Goal: Task Accomplishment & Management: Complete application form

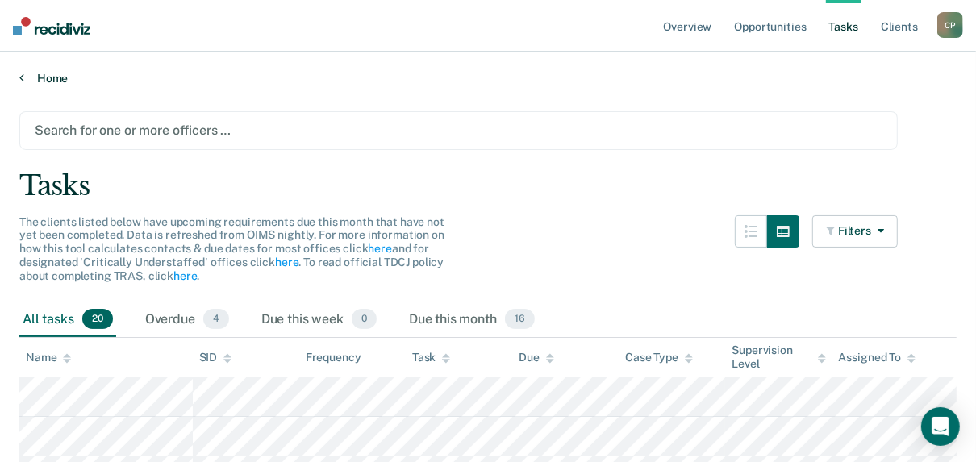
click at [35, 75] on link "Home" at bounding box center [487, 78] width 937 height 15
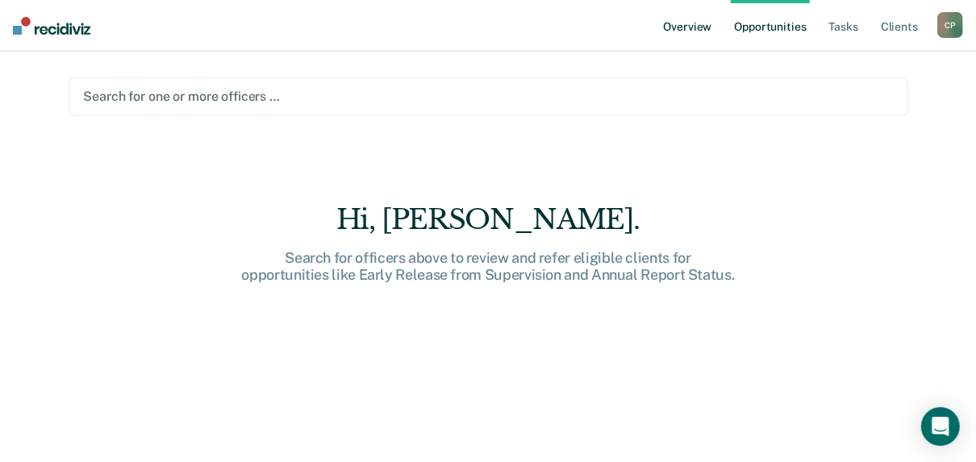
click at [680, 26] on link "Overview" at bounding box center [688, 26] width 55 height 52
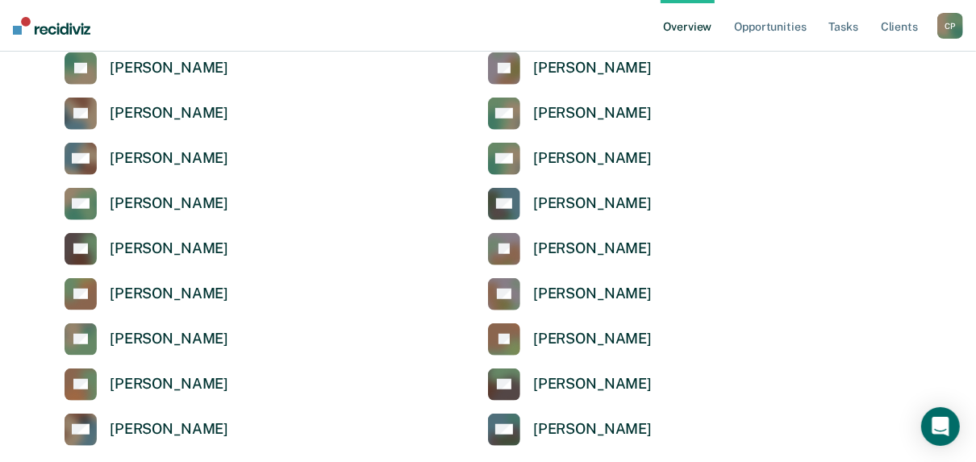
scroll to position [774, 0]
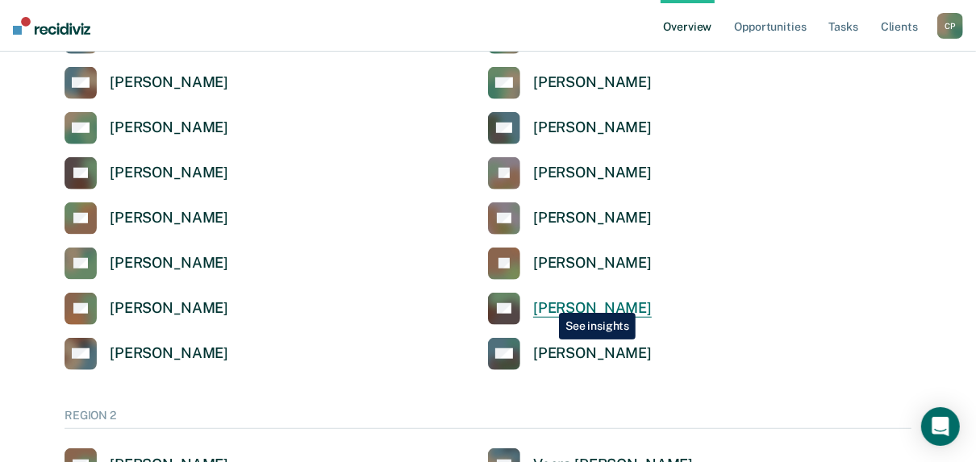
click at [547, 301] on div "[PERSON_NAME]" at bounding box center [592, 308] width 119 height 19
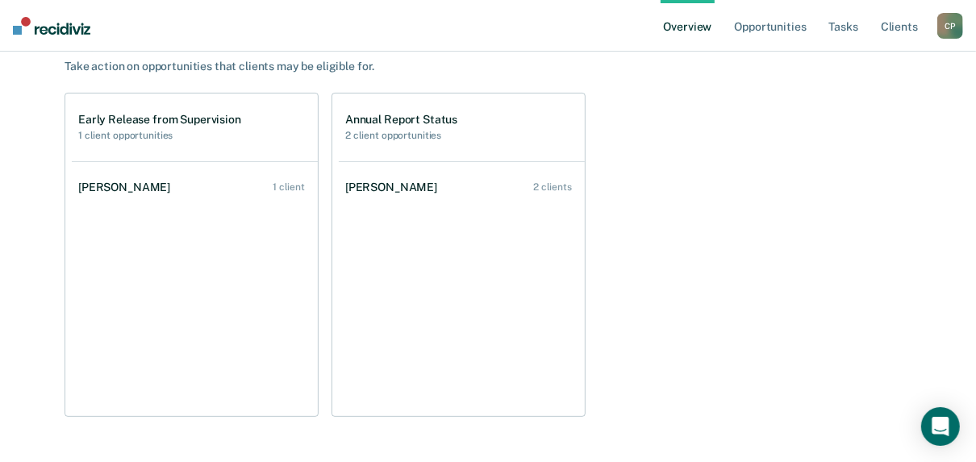
scroll to position [194, 0]
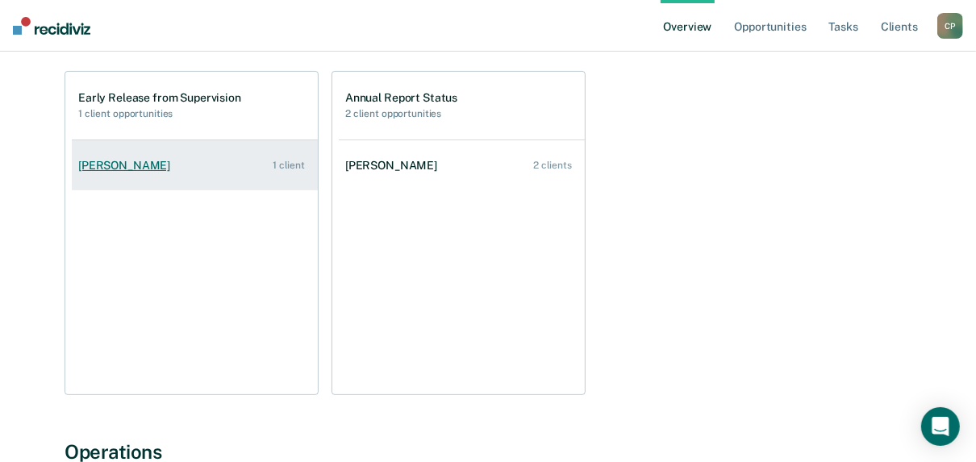
click at [119, 169] on div "[PERSON_NAME]" at bounding box center [127, 166] width 98 height 14
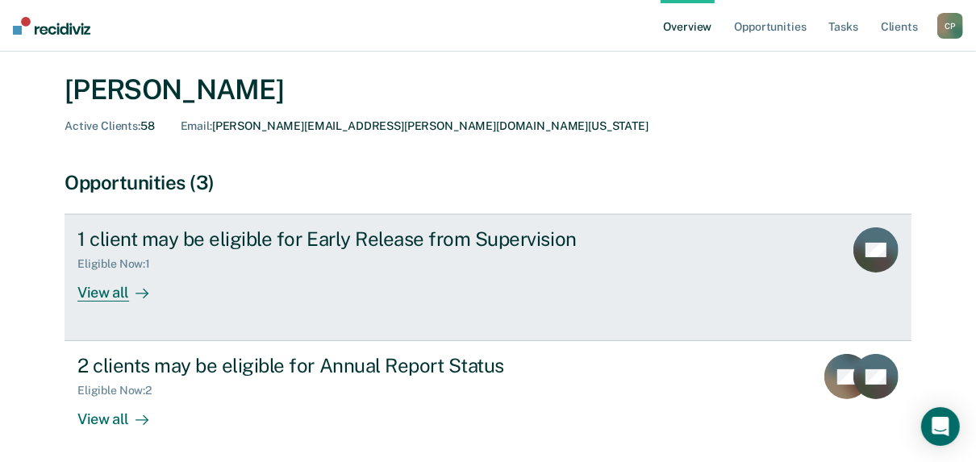
scroll to position [129, 0]
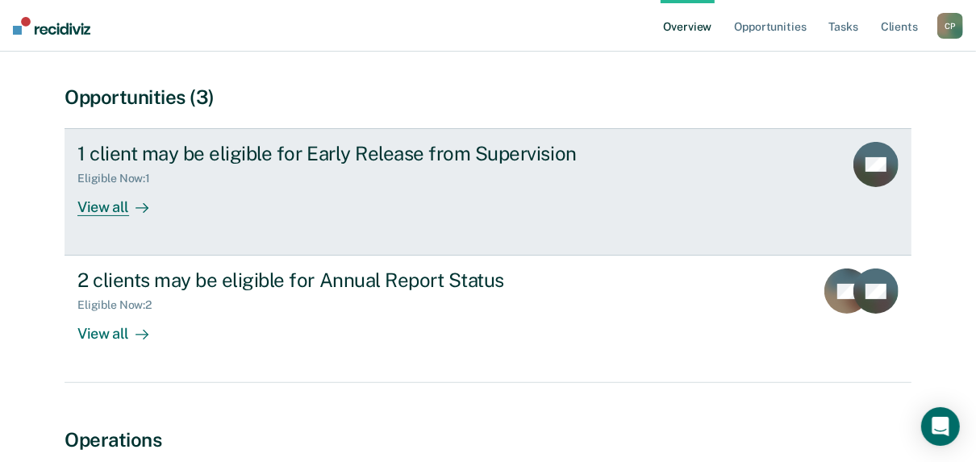
click at [85, 206] on div "View all" at bounding box center [122, 201] width 90 height 31
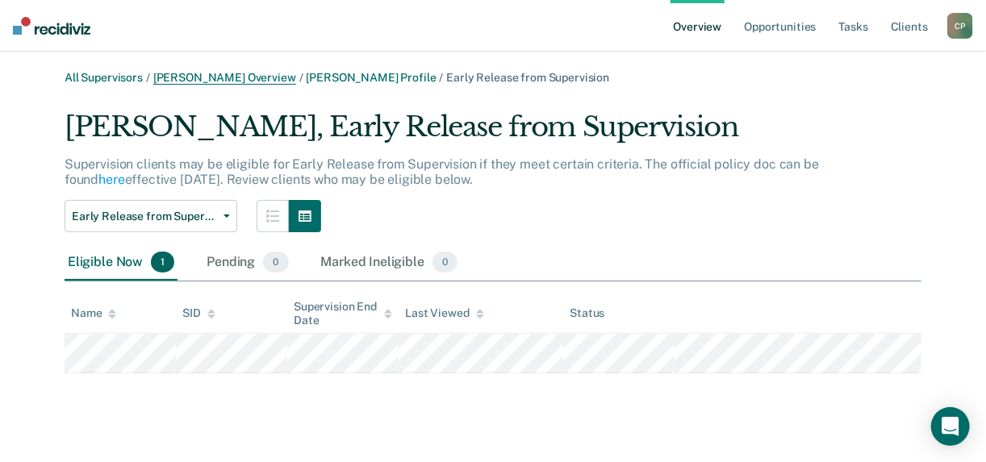
click at [268, 80] on link "[PERSON_NAME] Overview" at bounding box center [224, 78] width 143 height 14
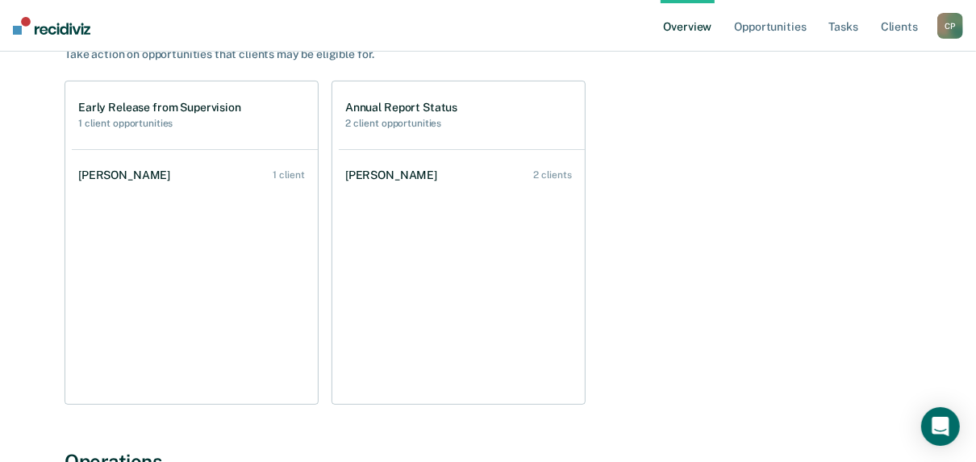
scroll to position [129, 0]
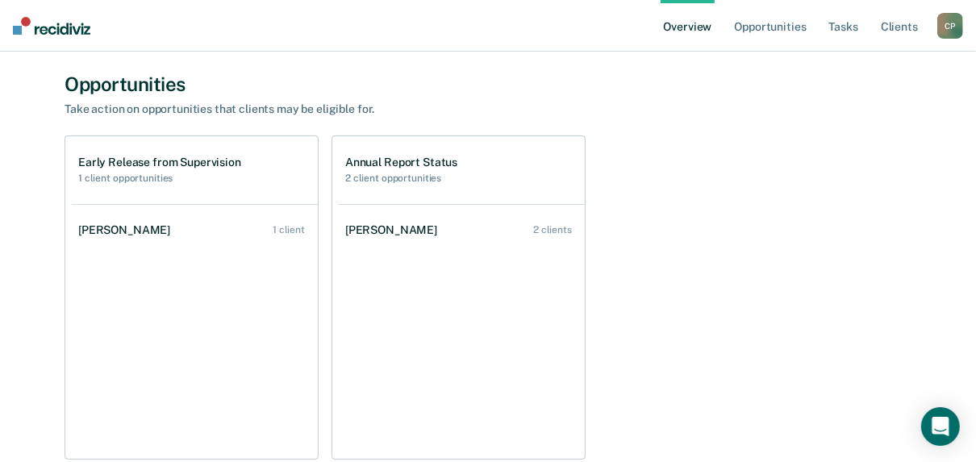
click at [397, 227] on div "[PERSON_NAME]" at bounding box center [394, 230] width 98 height 14
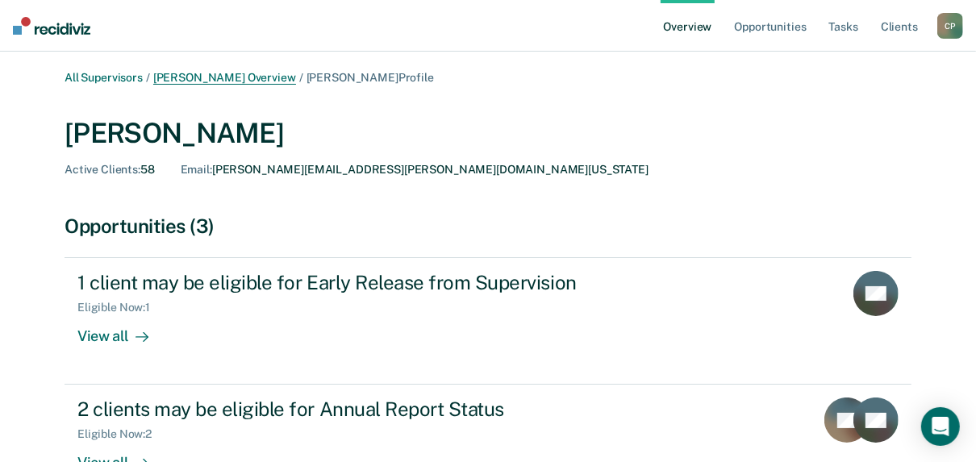
click at [240, 80] on link "[PERSON_NAME] Overview" at bounding box center [224, 78] width 143 height 14
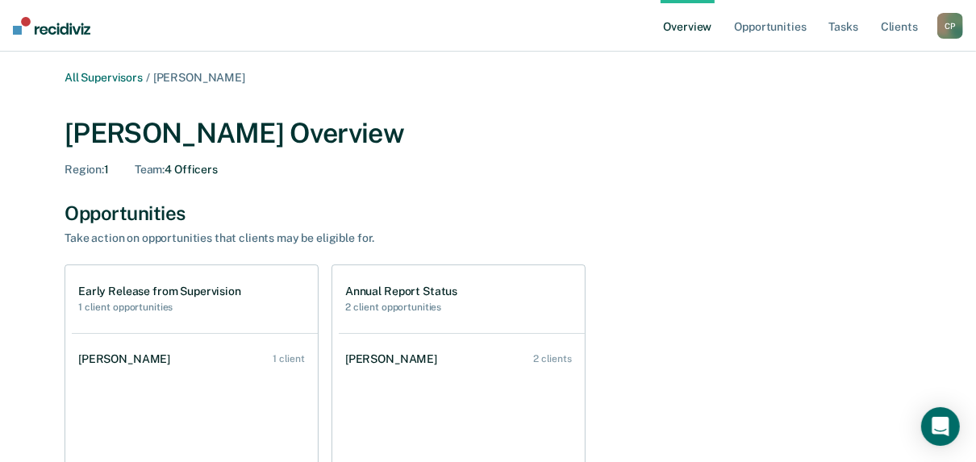
click at [400, 295] on h1 "Annual Report Status" at bounding box center [401, 292] width 112 height 14
click at [387, 311] on h2 "2 client opportunities" at bounding box center [401, 307] width 112 height 11
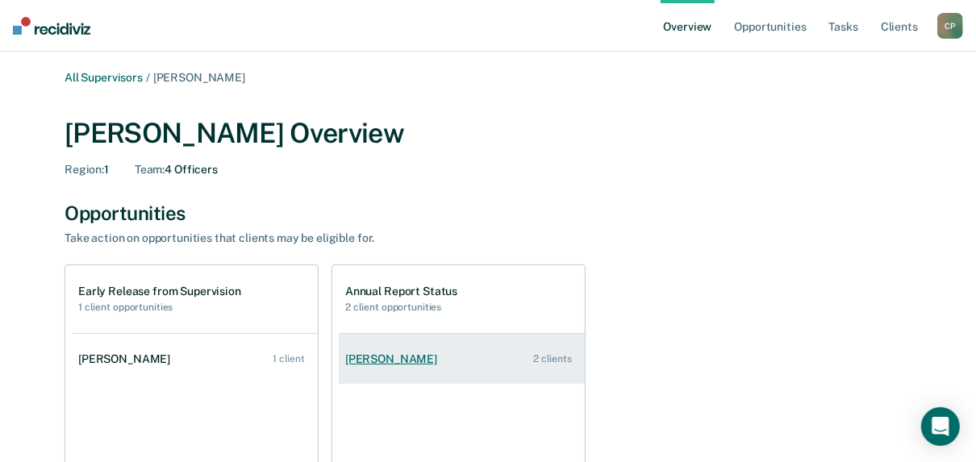
click at [371, 356] on div "[PERSON_NAME]" at bounding box center [394, 359] width 98 height 14
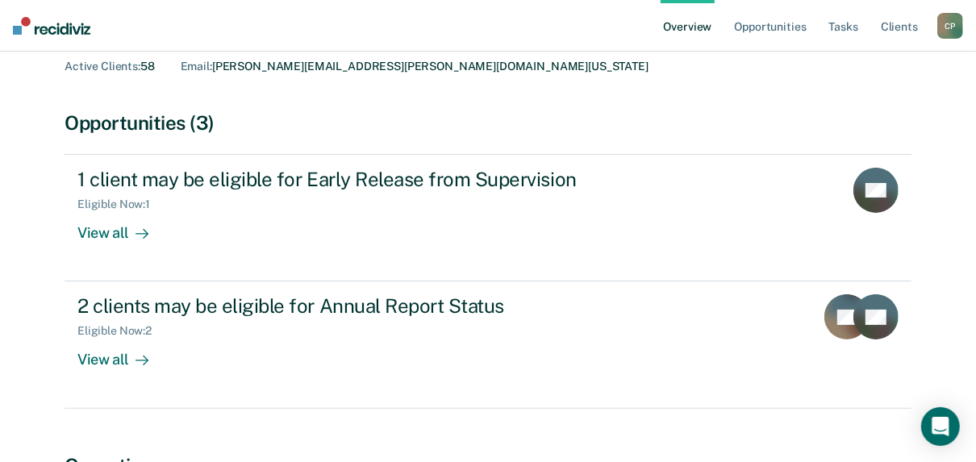
scroll to position [258, 0]
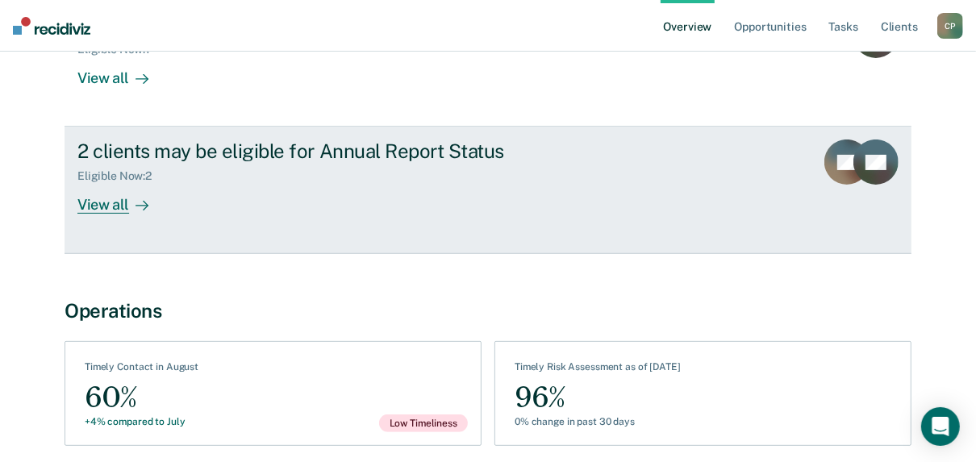
click at [105, 200] on div "View all" at bounding box center [122, 198] width 90 height 31
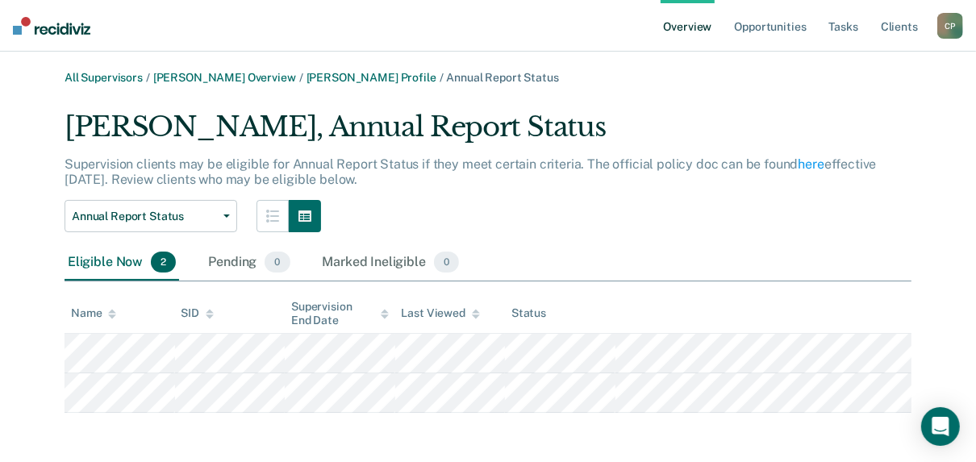
scroll to position [2, 0]
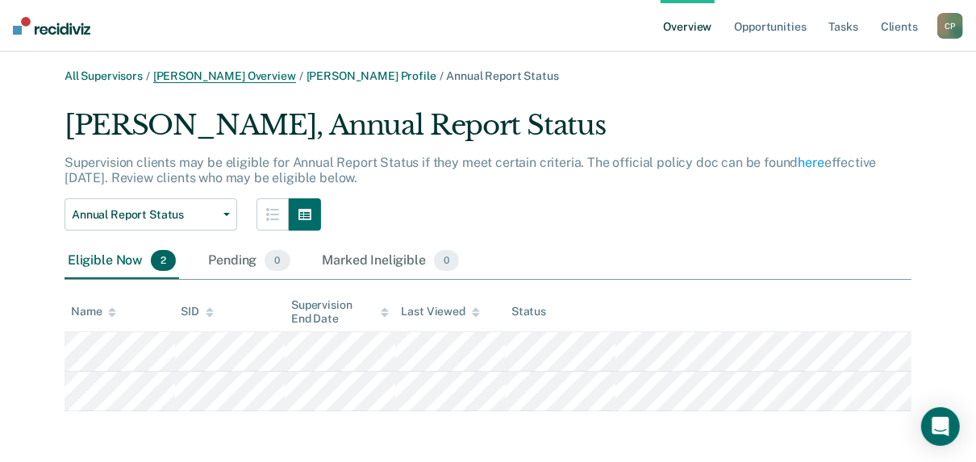
click at [252, 72] on link "[PERSON_NAME] Overview" at bounding box center [224, 76] width 143 height 14
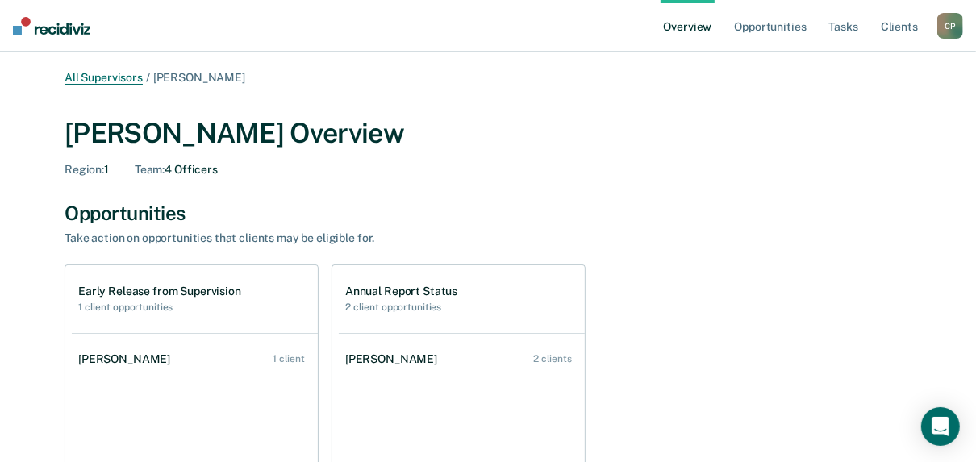
click at [120, 78] on link "All Supervisors" at bounding box center [104, 78] width 78 height 14
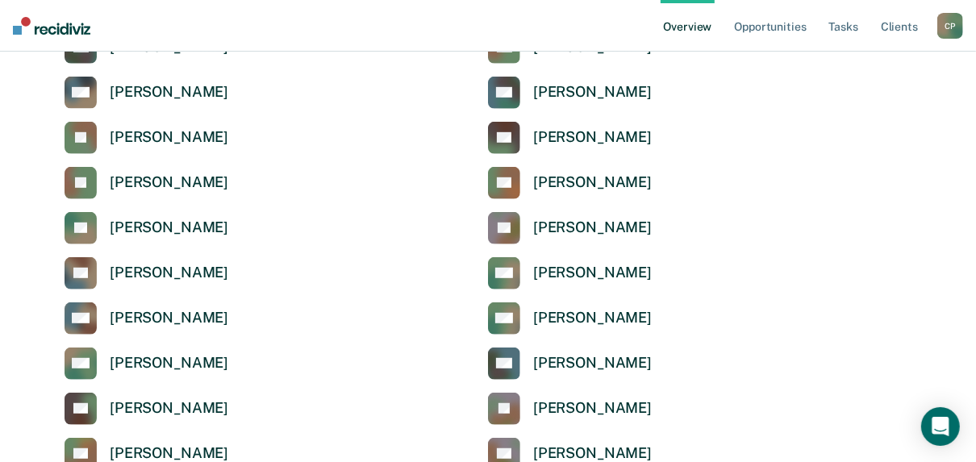
scroll to position [516, 0]
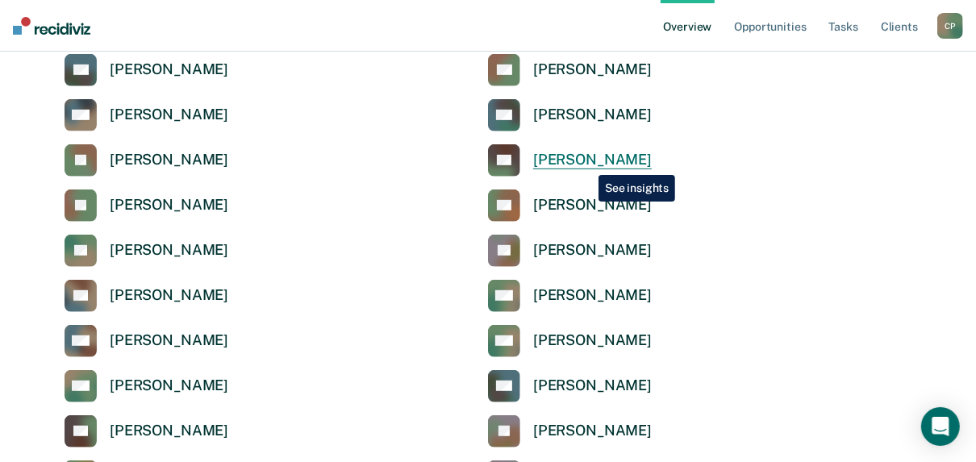
click at [586, 163] on div "[PERSON_NAME]" at bounding box center [592, 160] width 119 height 19
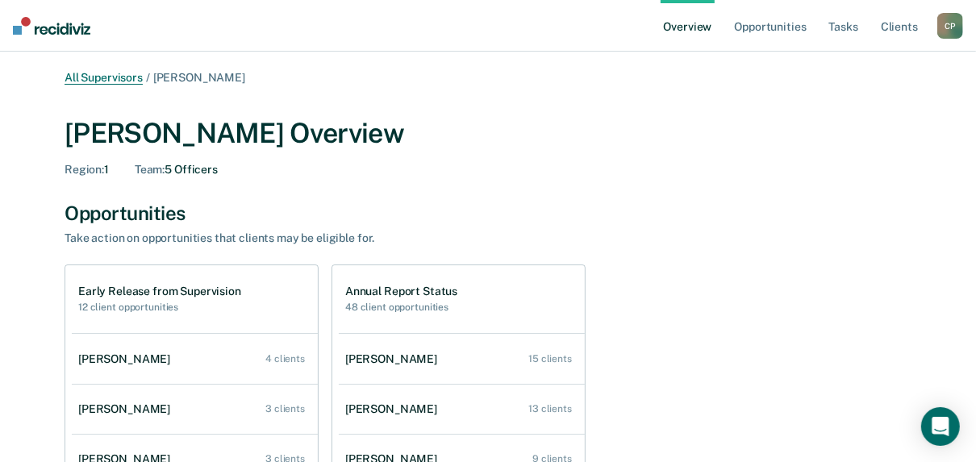
click at [106, 80] on link "All Supervisors" at bounding box center [104, 78] width 78 height 14
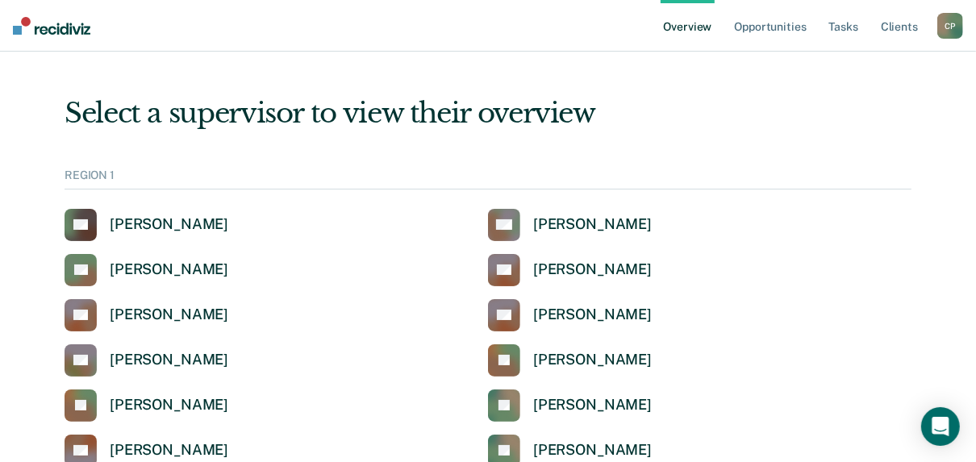
scroll to position [258, 0]
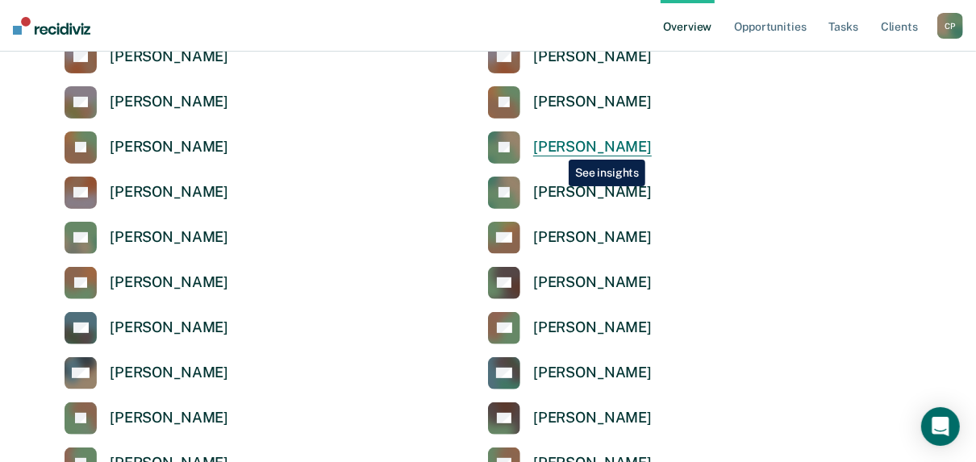
click at [557, 147] on div "[PERSON_NAME]" at bounding box center [592, 147] width 119 height 19
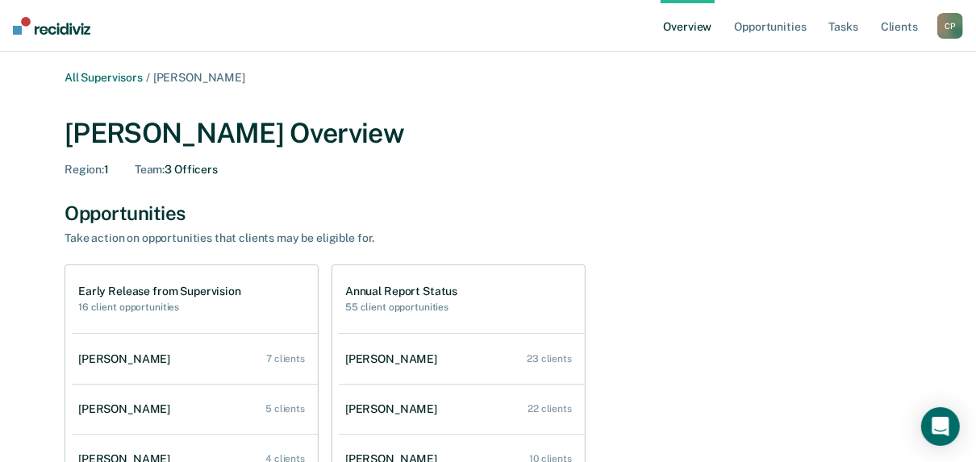
scroll to position [65, 0]
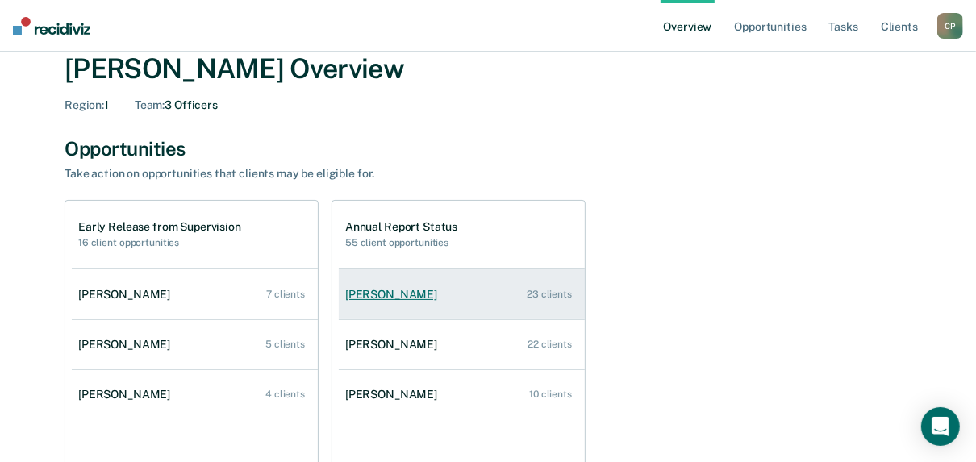
click at [363, 288] on div "[PERSON_NAME]" at bounding box center [394, 295] width 98 height 14
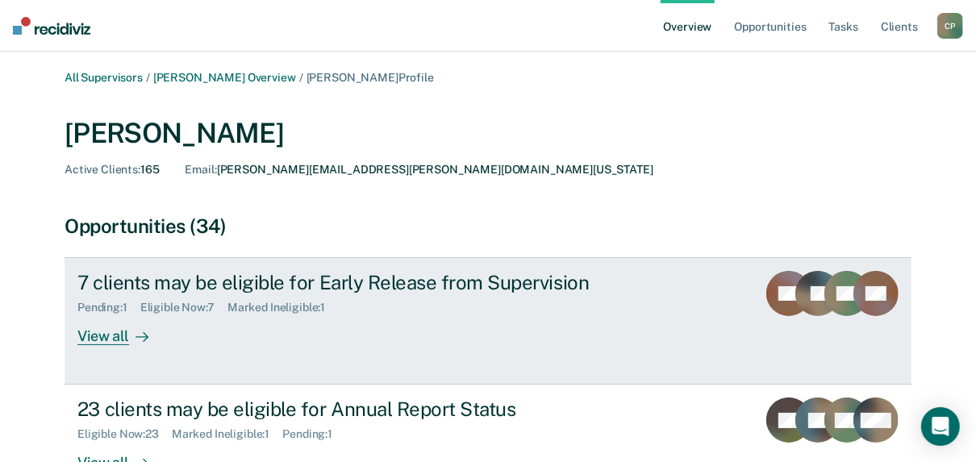
click at [119, 331] on div "View all" at bounding box center [122, 330] width 90 height 31
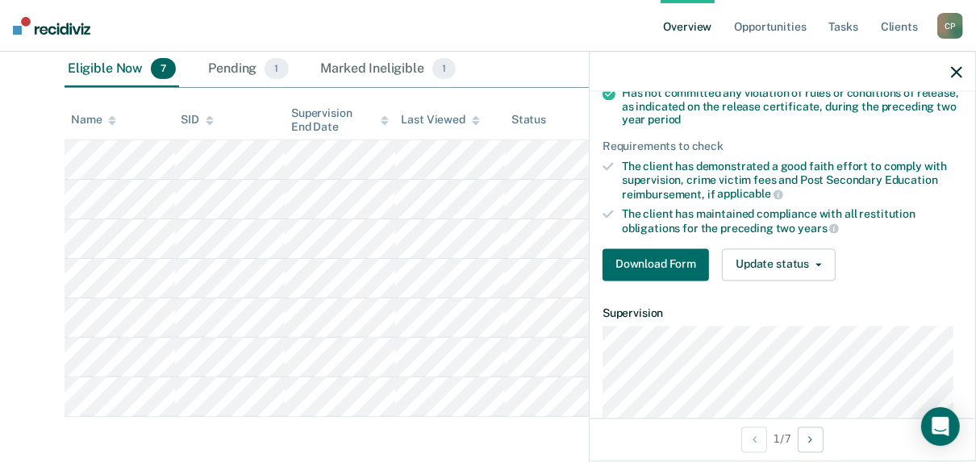
scroll to position [323, 0]
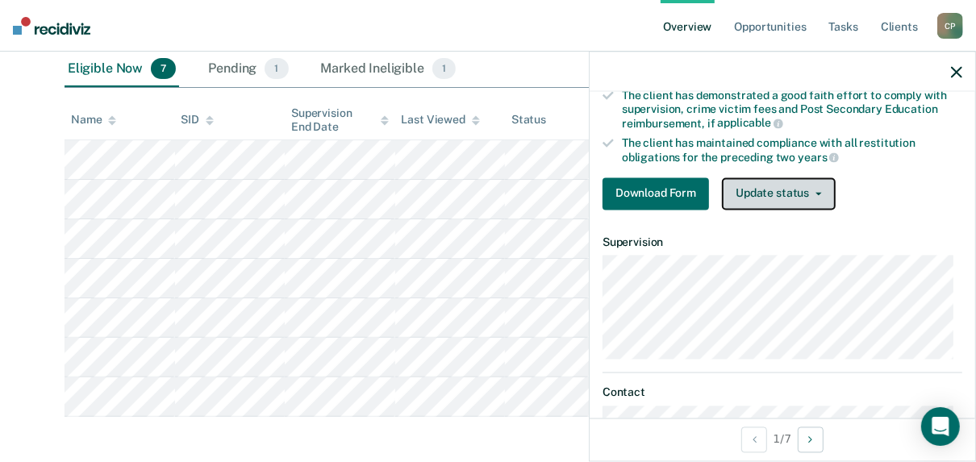
click at [815, 194] on button "Update status" at bounding box center [779, 193] width 114 height 32
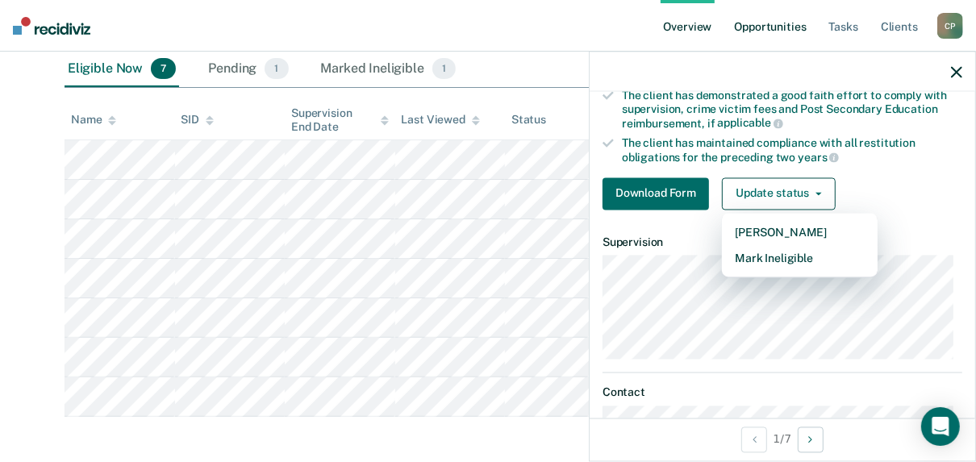
click at [769, 33] on link "Opportunities" at bounding box center [770, 26] width 78 height 52
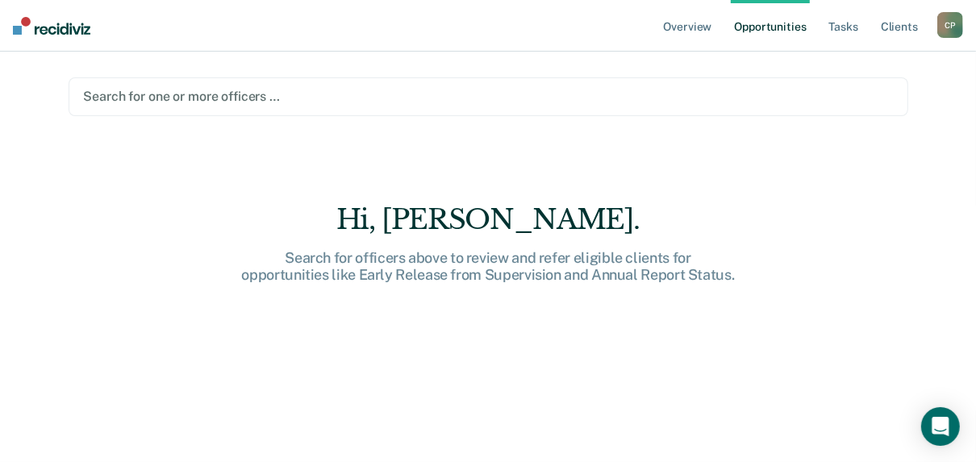
click at [390, 104] on div at bounding box center [488, 96] width 809 height 19
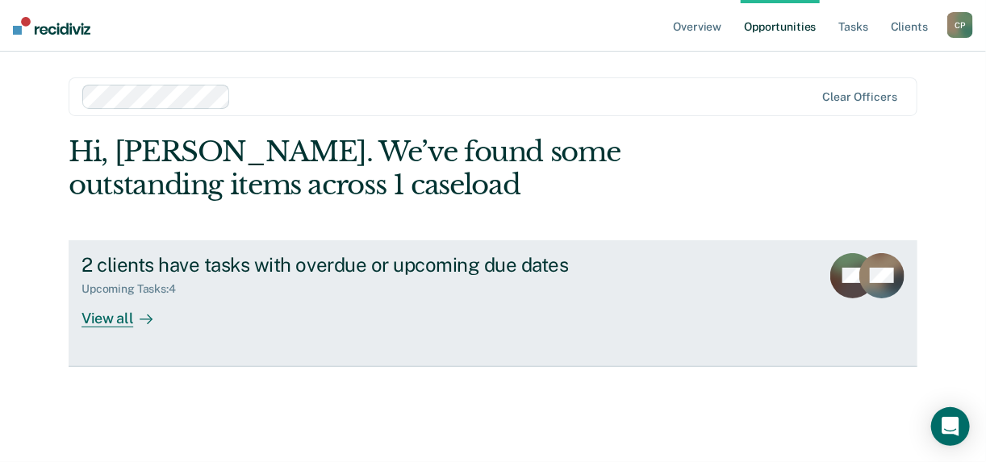
click at [127, 320] on div "View all" at bounding box center [126, 311] width 90 height 31
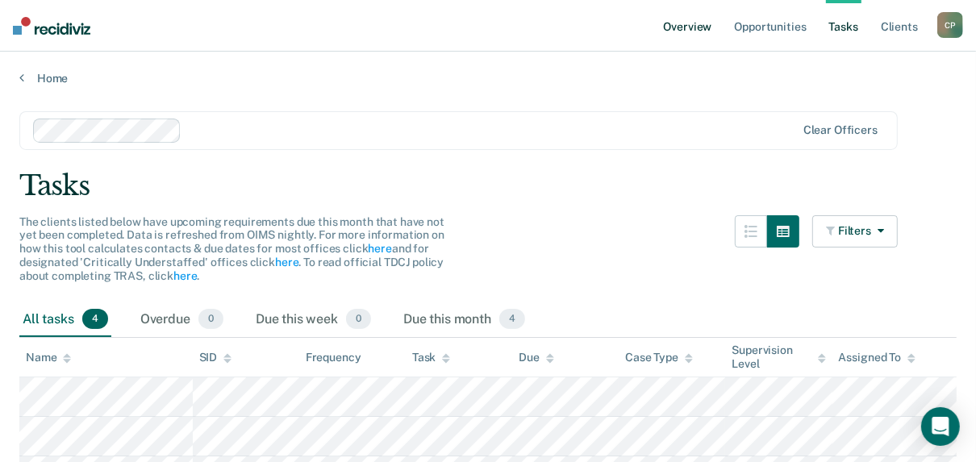
click at [689, 29] on link "Overview" at bounding box center [688, 26] width 55 height 52
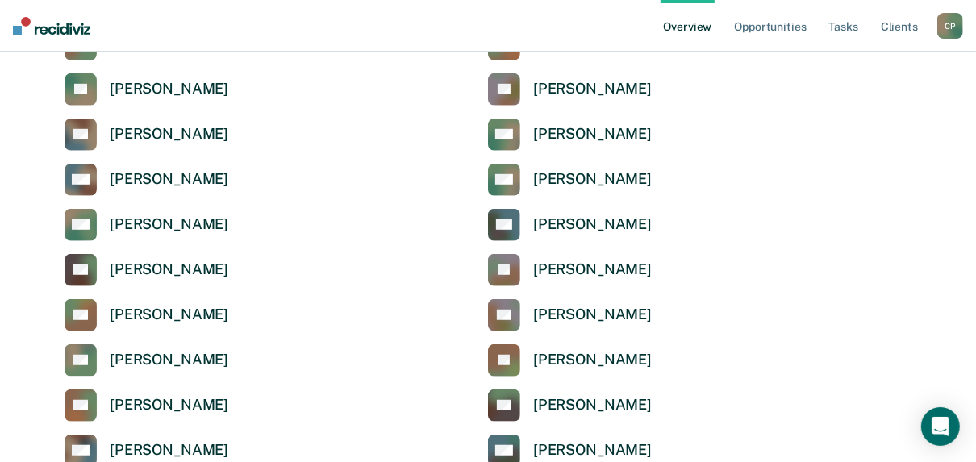
scroll to position [710, 0]
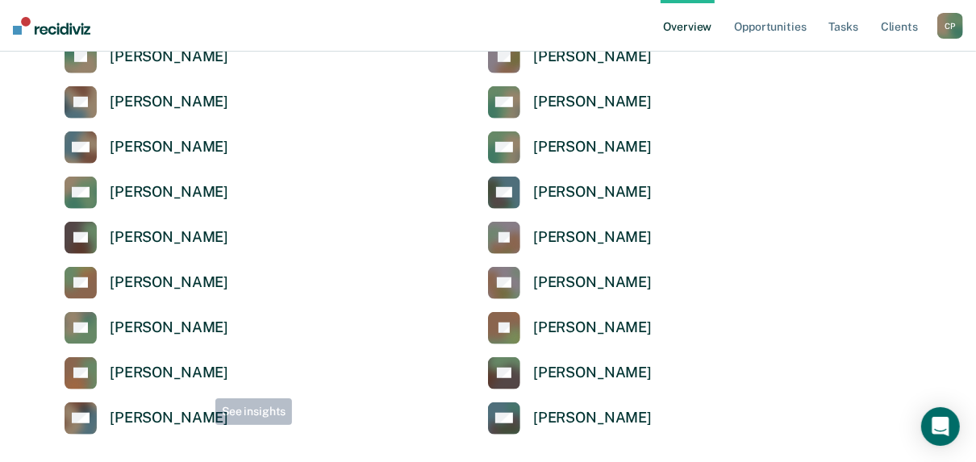
click at [198, 425] on div "[PERSON_NAME]" at bounding box center [169, 418] width 119 height 19
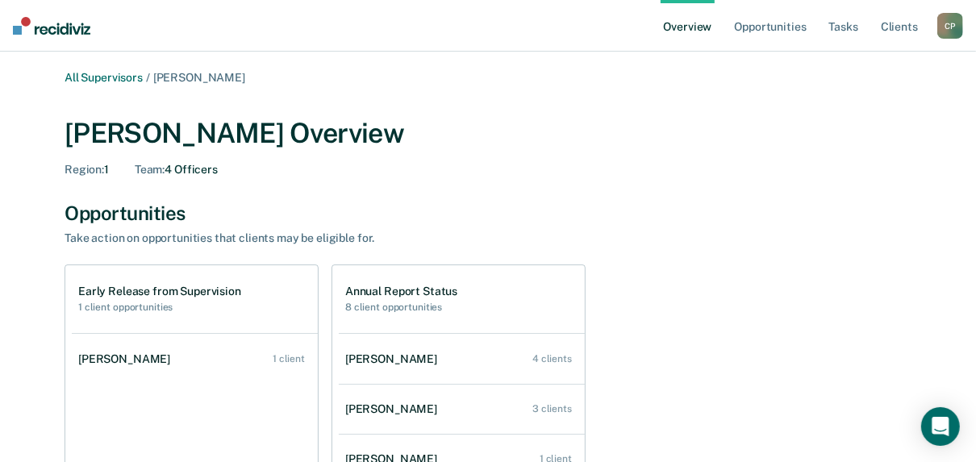
click at [685, 27] on link "Overview" at bounding box center [688, 26] width 55 height 52
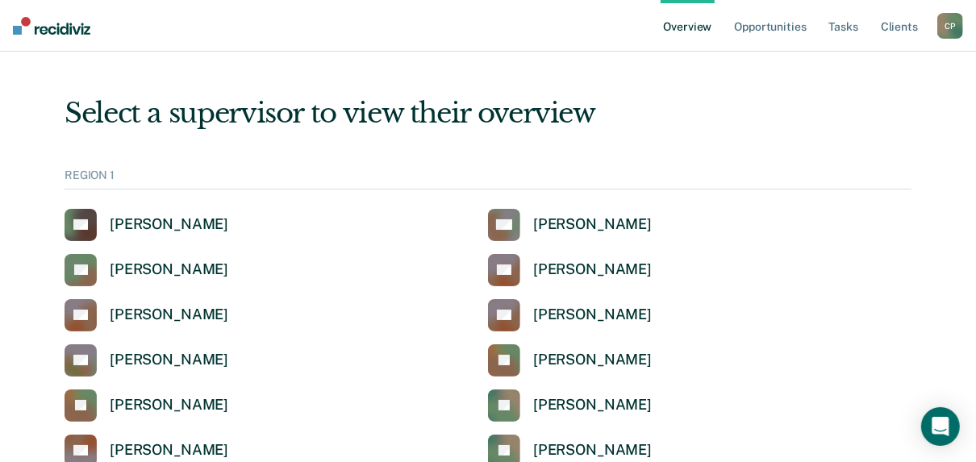
click at [52, 35] on nav "Overview Opportunities Tasks Client s [PERSON_NAME] C P Profile How it works Lo…" at bounding box center [488, 26] width 976 height 52
click at [52, 32] on img at bounding box center [51, 26] width 77 height 18
drag, startPoint x: 701, startPoint y: 25, endPoint x: 686, endPoint y: 35, distance: 17.9
click at [700, 25] on link "Overview" at bounding box center [688, 26] width 55 height 52
click at [861, 28] on link "Tasks" at bounding box center [843, 26] width 35 height 52
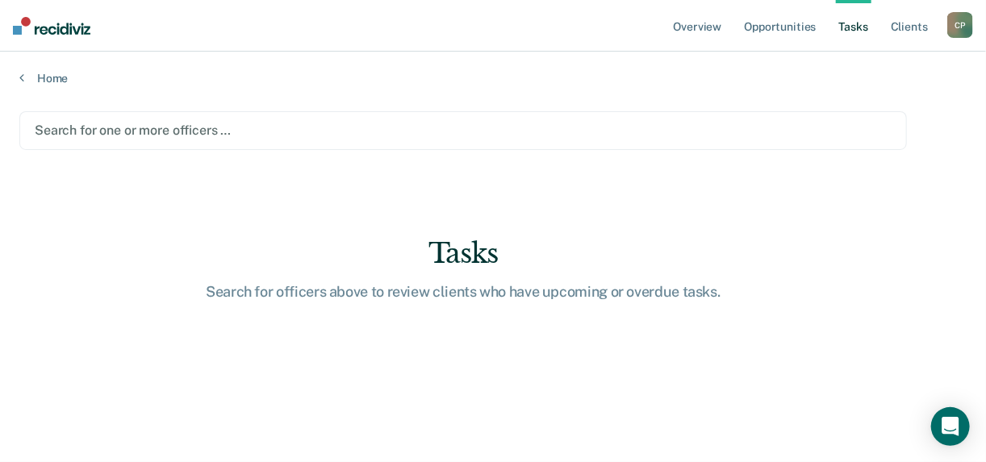
click at [301, 135] on div at bounding box center [463, 130] width 857 height 19
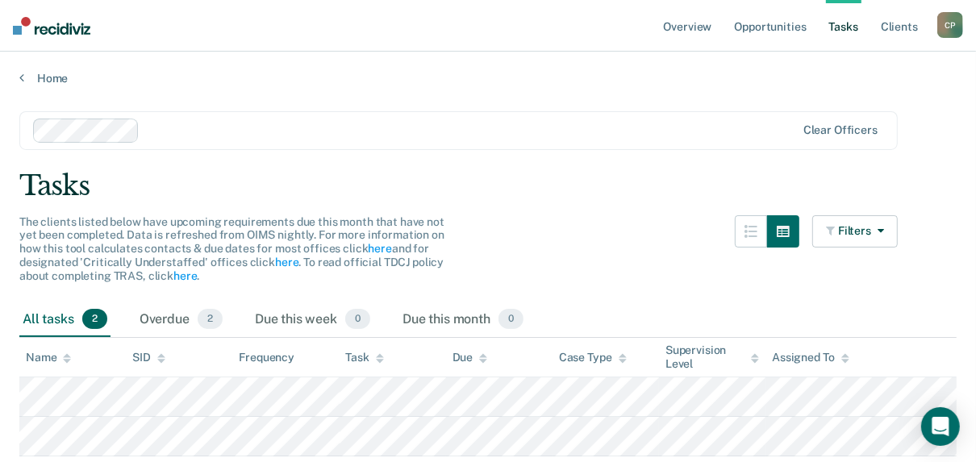
click at [265, 131] on div at bounding box center [470, 130] width 649 height 19
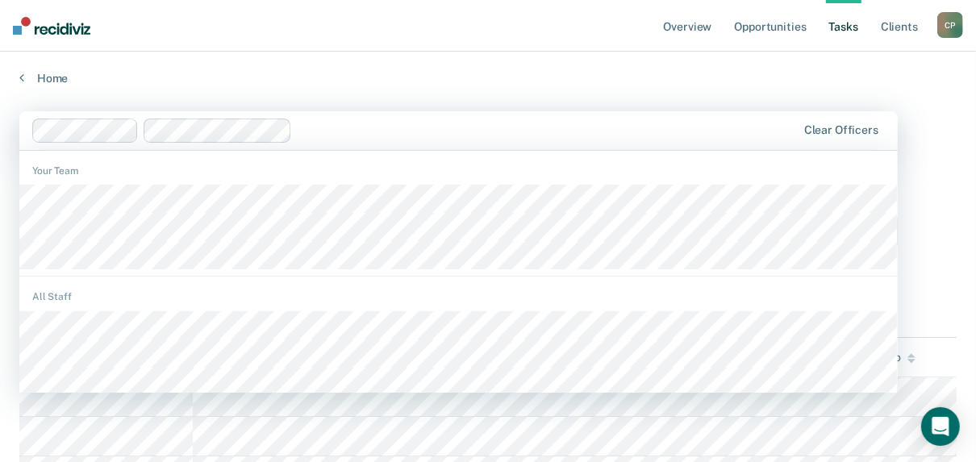
click at [107, 140] on div at bounding box center [414, 131] width 765 height 24
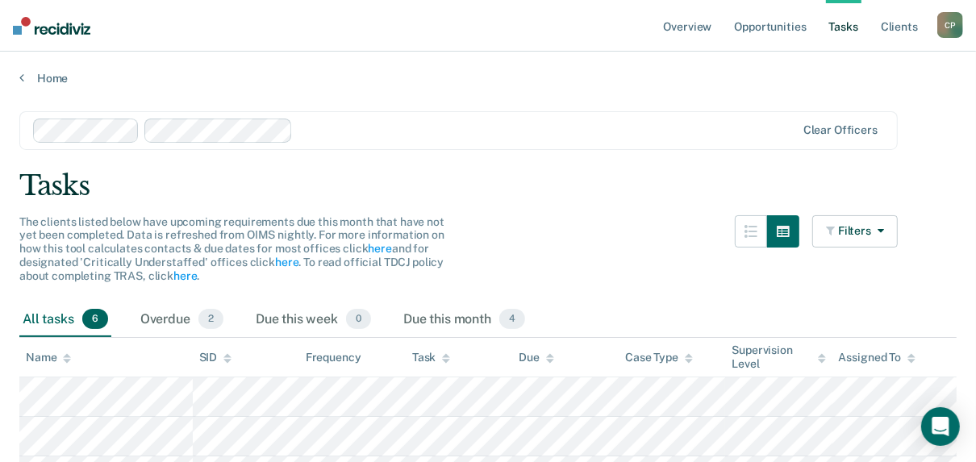
click at [323, 131] on div at bounding box center [547, 130] width 496 height 19
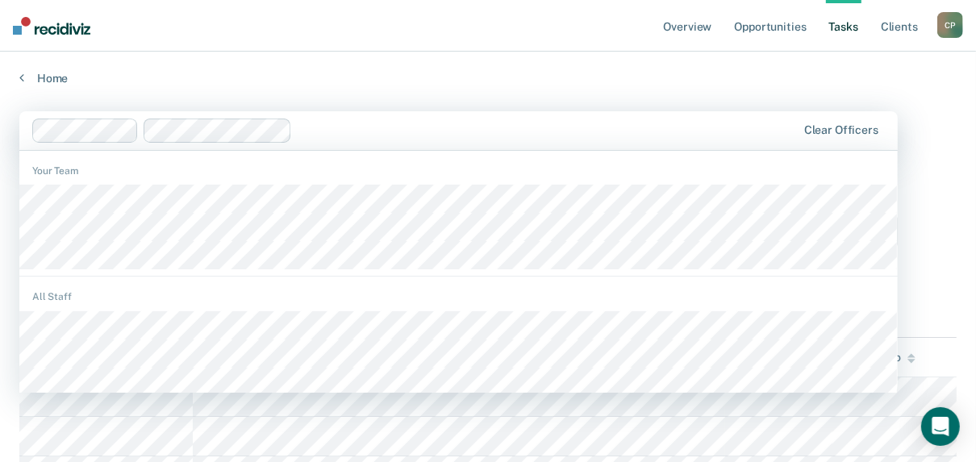
click at [40, 124] on div at bounding box center [414, 131] width 765 height 24
click at [328, 96] on main "option [PERSON_NAME], [GEOGRAPHIC_DATA]. 1233 results available. Use Up and Dow…" at bounding box center [488, 379] width 976 height 589
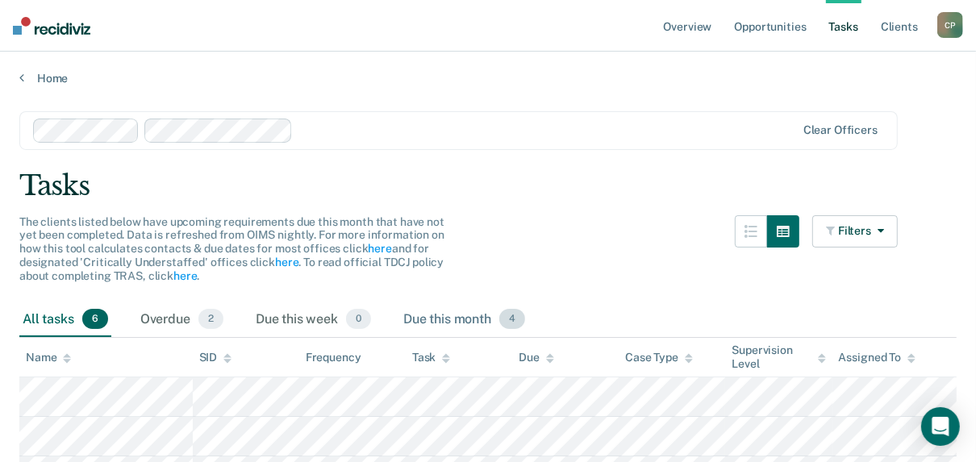
click at [457, 312] on div "Due this month 4" at bounding box center [464, 319] width 128 height 35
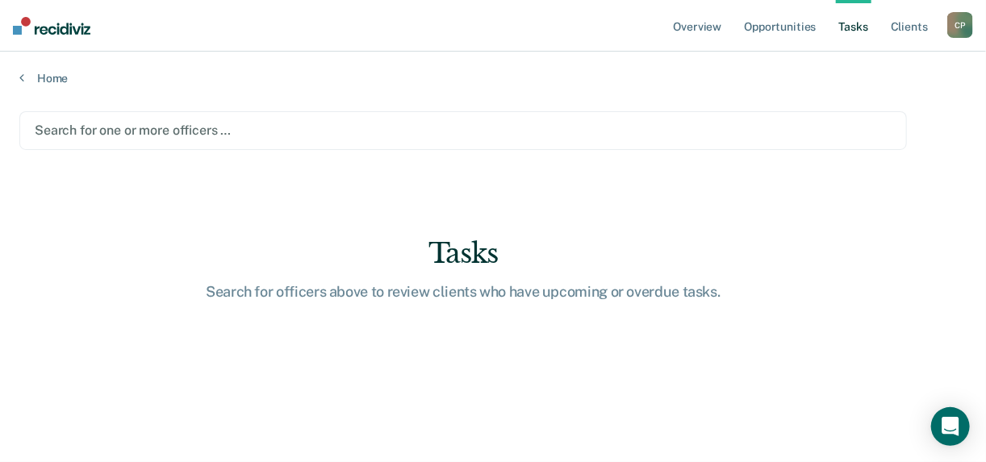
click at [223, 131] on div at bounding box center [463, 130] width 857 height 19
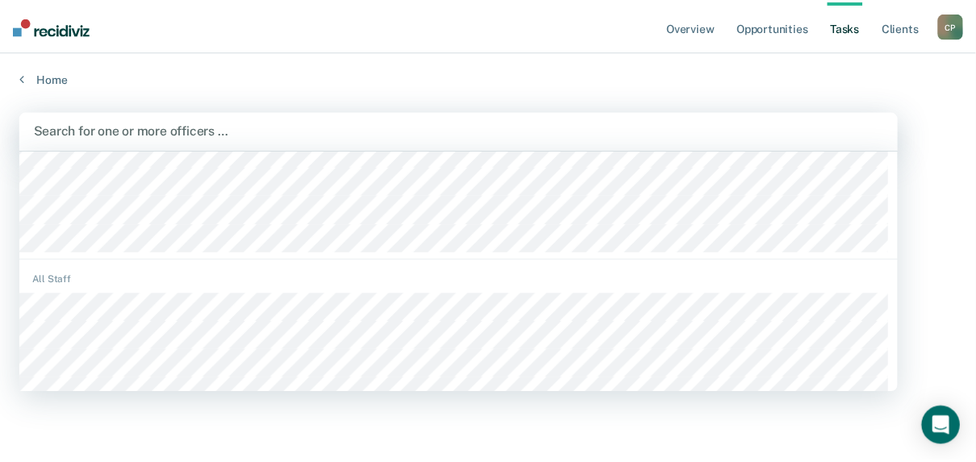
scroll to position [258, 0]
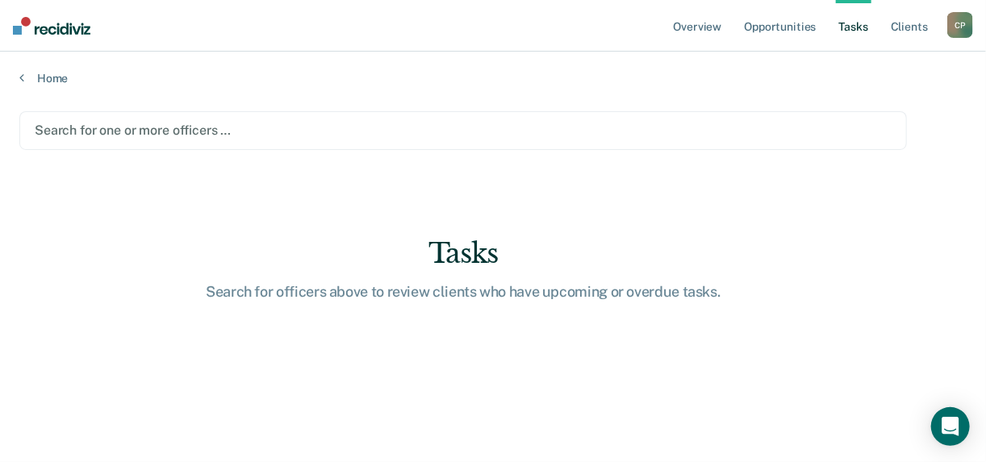
click at [219, 130] on div at bounding box center [463, 130] width 857 height 19
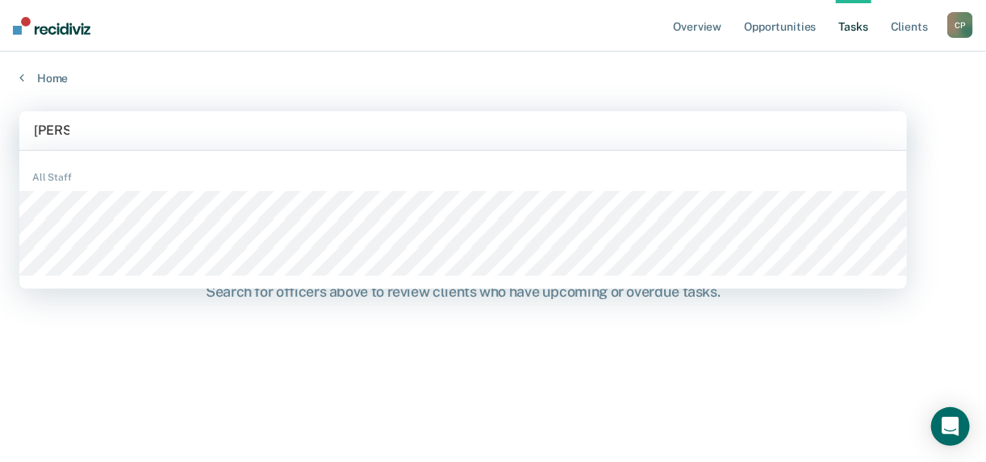
type input "[PERSON_NAME]"
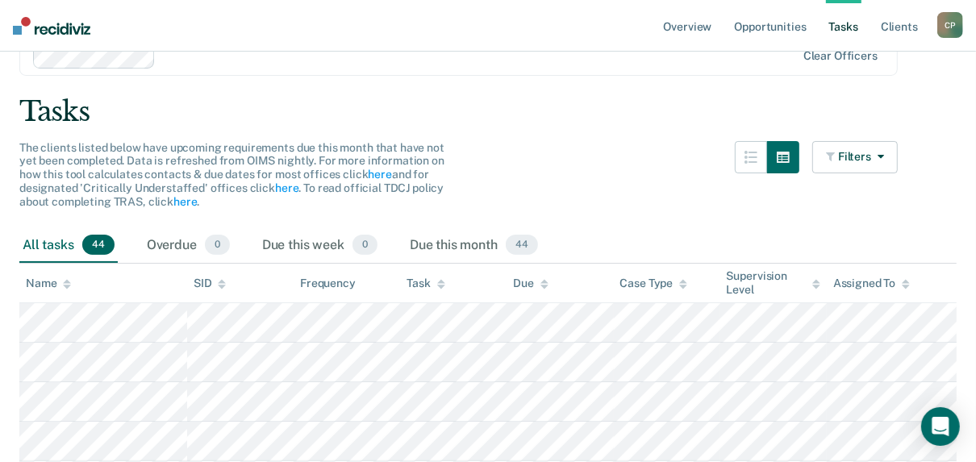
scroll to position [0, 0]
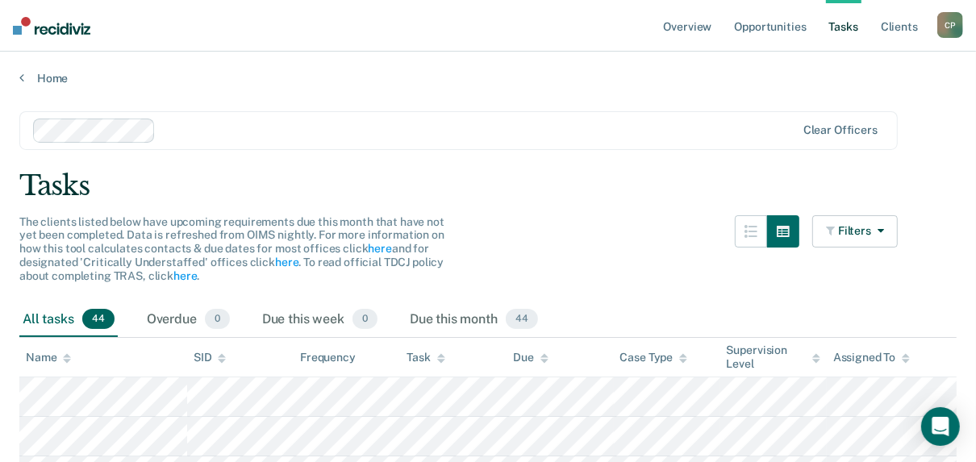
click at [440, 361] on icon at bounding box center [441, 361] width 8 height 4
click at [884, 226] on icon "button" at bounding box center [877, 230] width 13 height 11
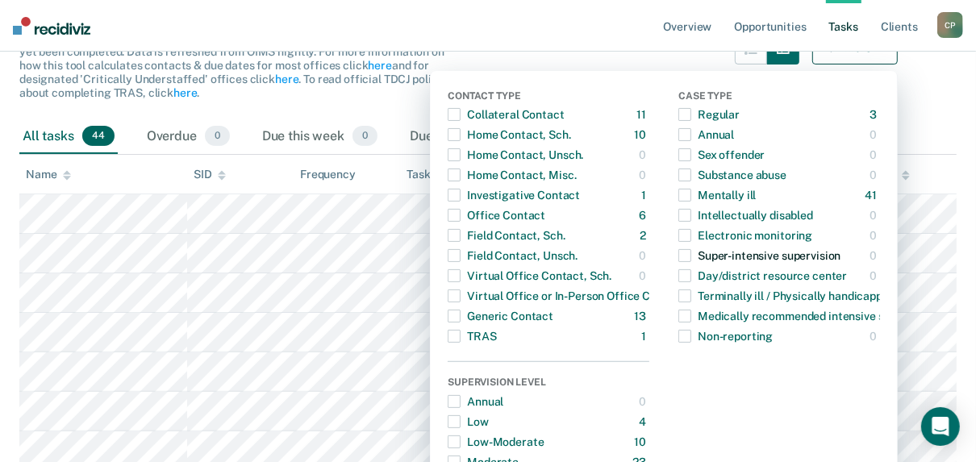
scroll to position [129, 0]
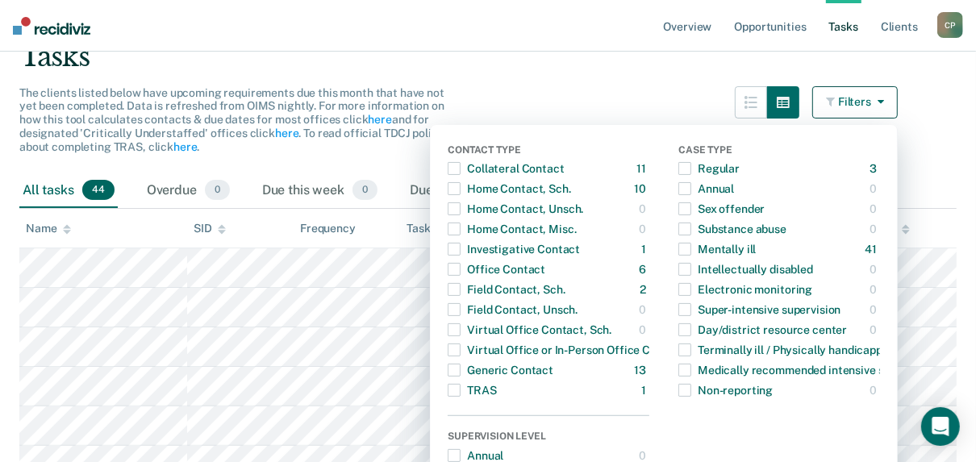
click at [701, 95] on div "The clients listed below have upcoming requirements due this month that have no…" at bounding box center [458, 129] width 878 height 87
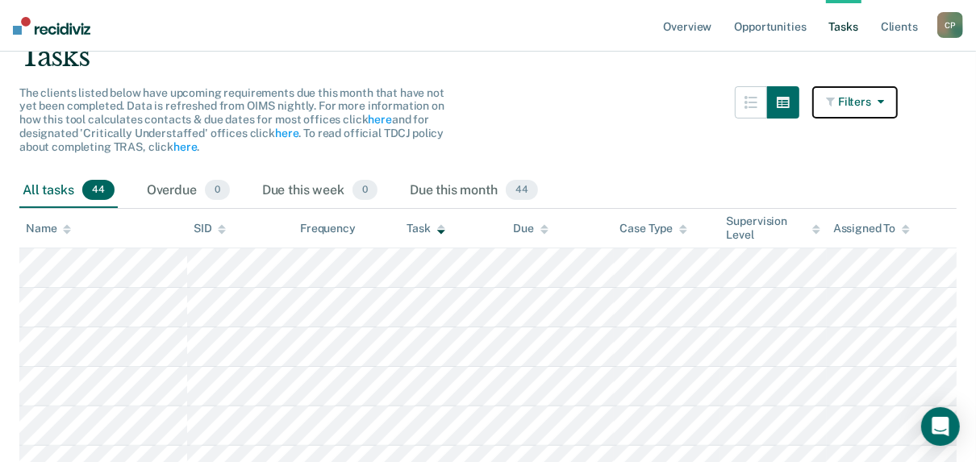
click at [896, 104] on button "Filters" at bounding box center [854, 102] width 85 height 32
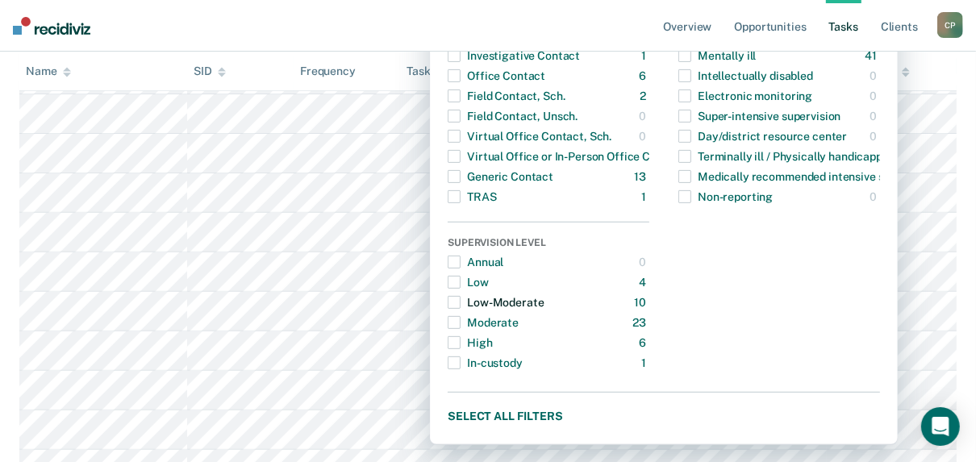
scroll to position [194, 0]
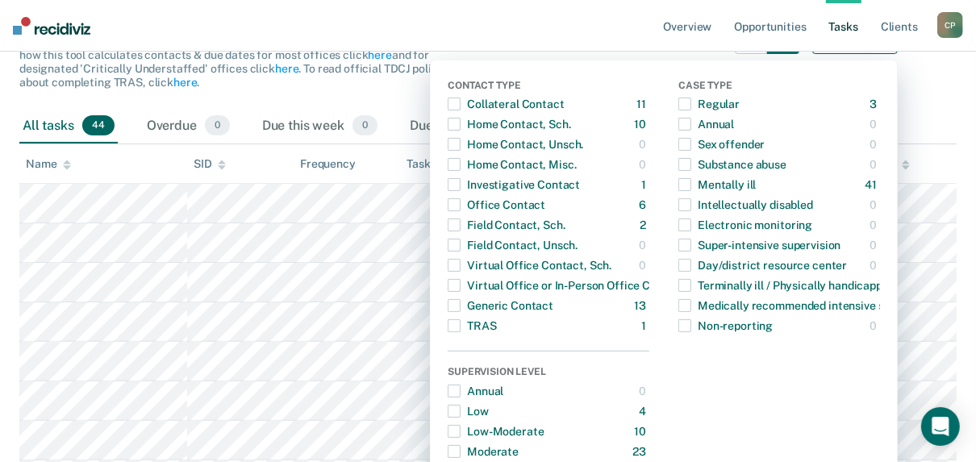
click at [404, 78] on div "The clients listed below have upcoming requirements due this month that have no…" at bounding box center [237, 56] width 436 height 68
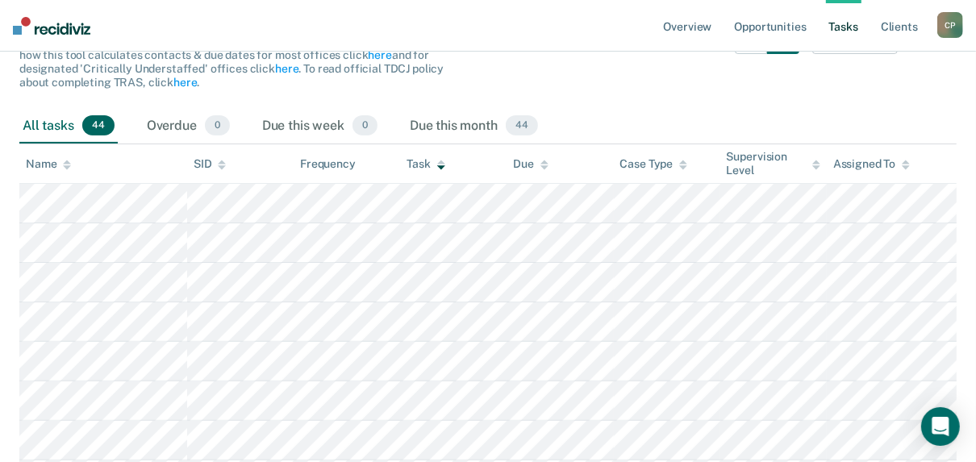
click at [850, 25] on link "Tasks" at bounding box center [843, 26] width 35 height 52
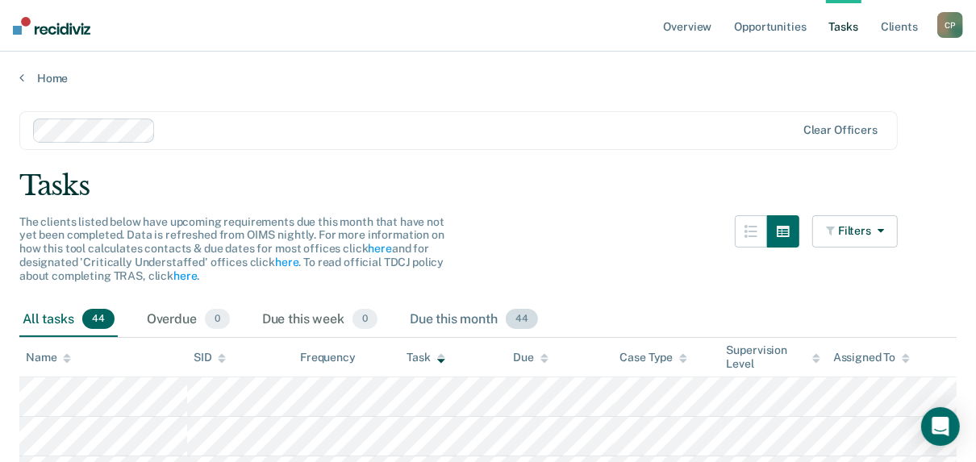
click at [494, 311] on div "Due this month 44" at bounding box center [474, 319] width 135 height 35
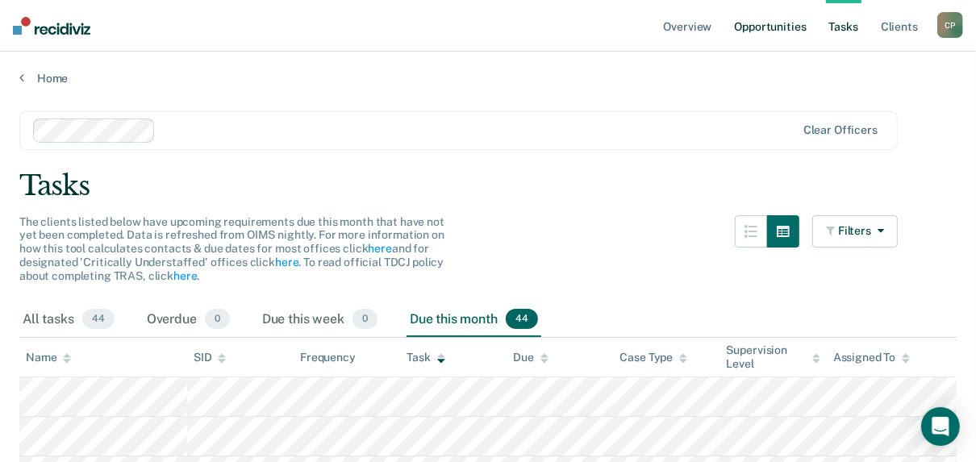
click at [778, 32] on link "Opportunities" at bounding box center [770, 26] width 78 height 52
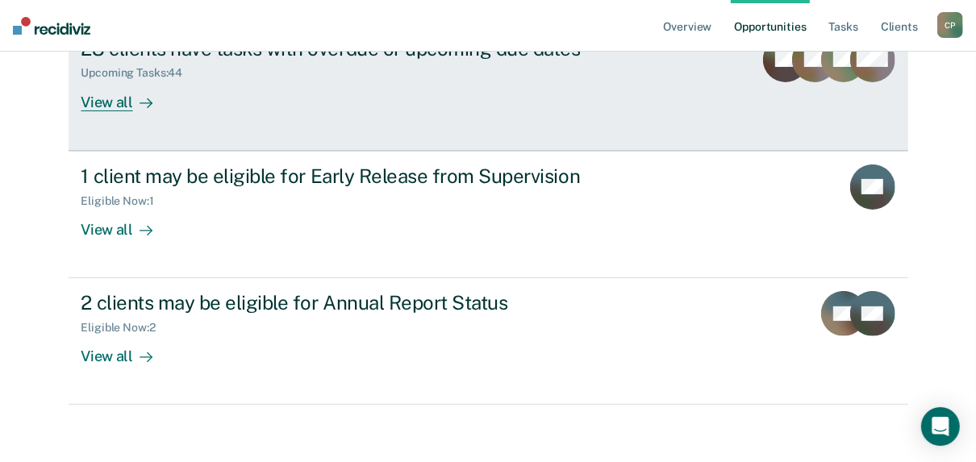
scroll to position [222, 0]
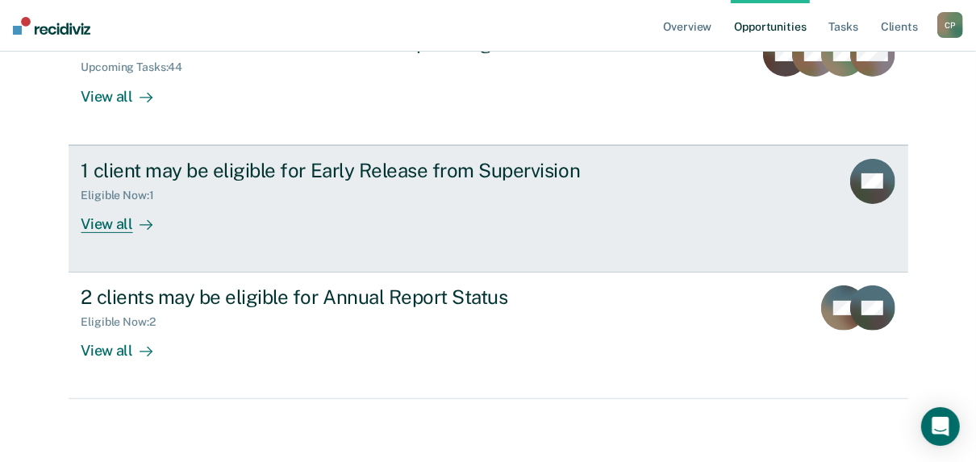
click at [100, 219] on div "View all" at bounding box center [126, 217] width 90 height 31
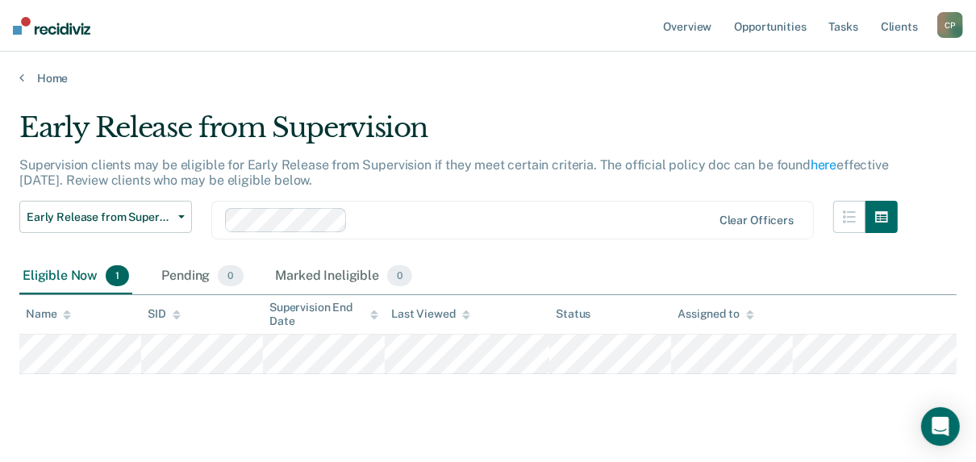
click at [354, 223] on input "text" at bounding box center [355, 219] width 3 height 15
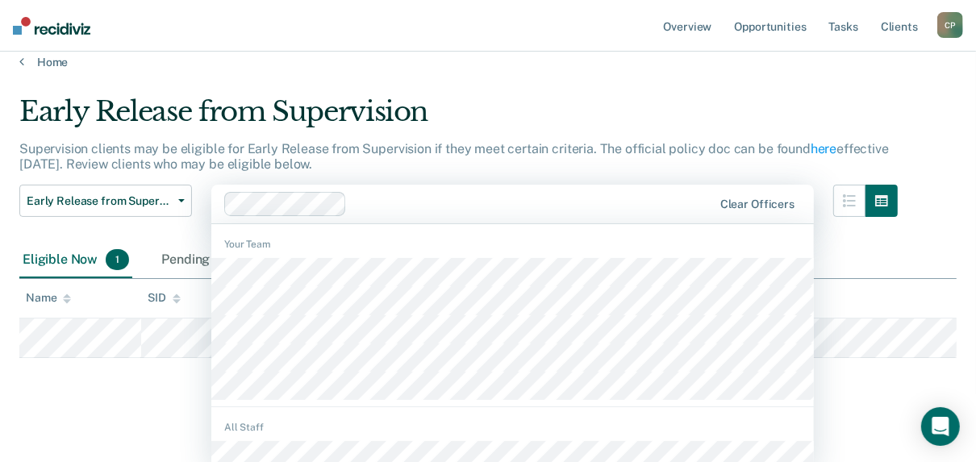
scroll to position [19, 0]
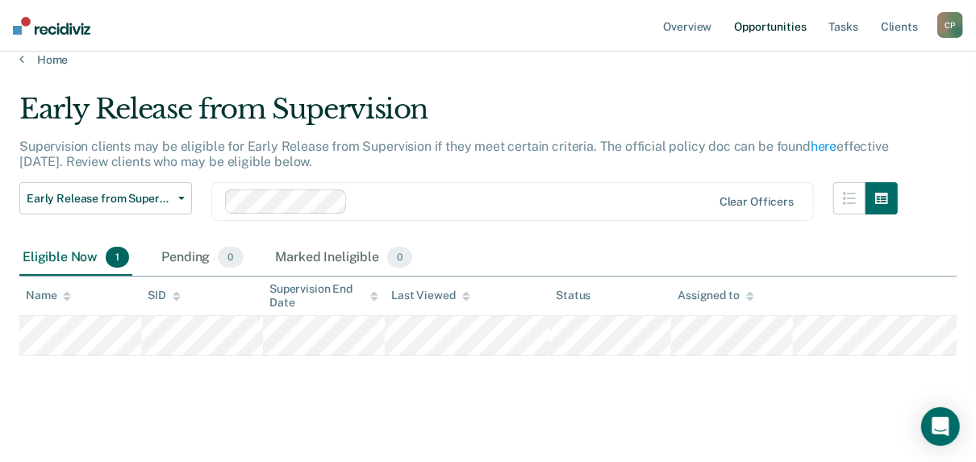
click at [769, 26] on link "Opportunities" at bounding box center [770, 26] width 78 height 52
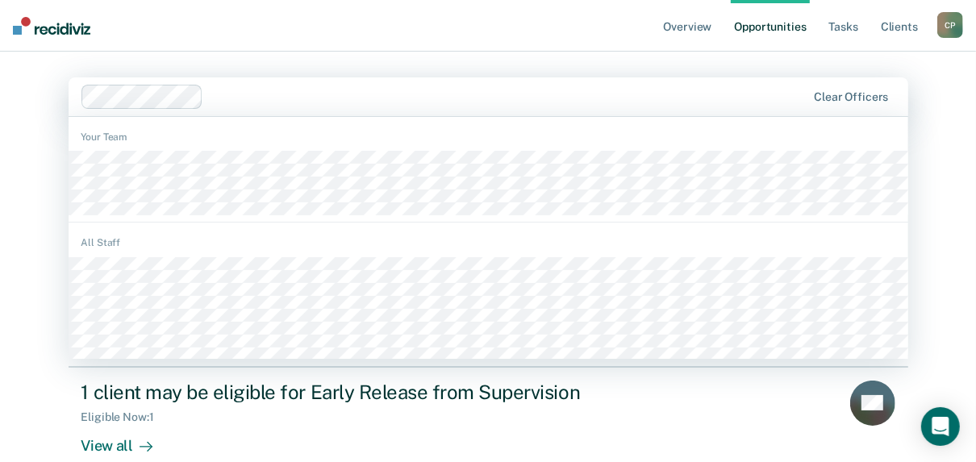
click at [256, 100] on div at bounding box center [508, 96] width 596 height 19
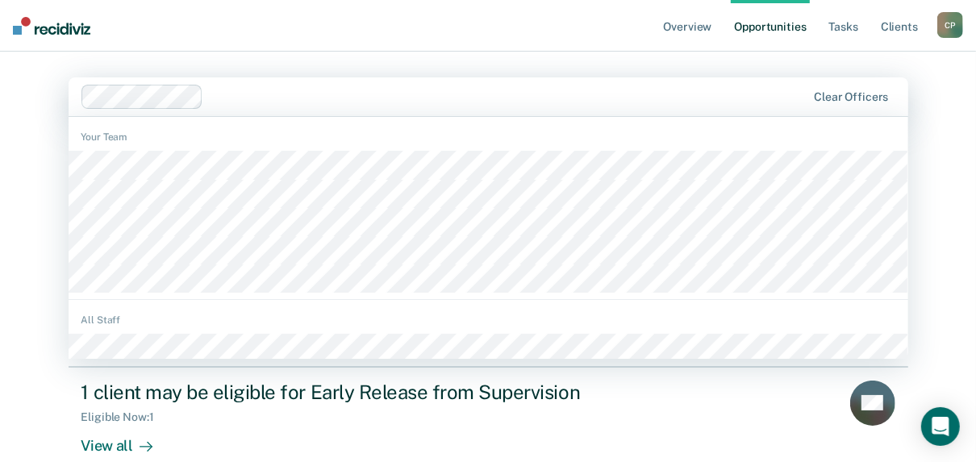
click at [39, 161] on div "Overview Opportunities Tasks Client s [PERSON_NAME] C P Profile How it works Lo…" at bounding box center [488, 343] width 976 height 686
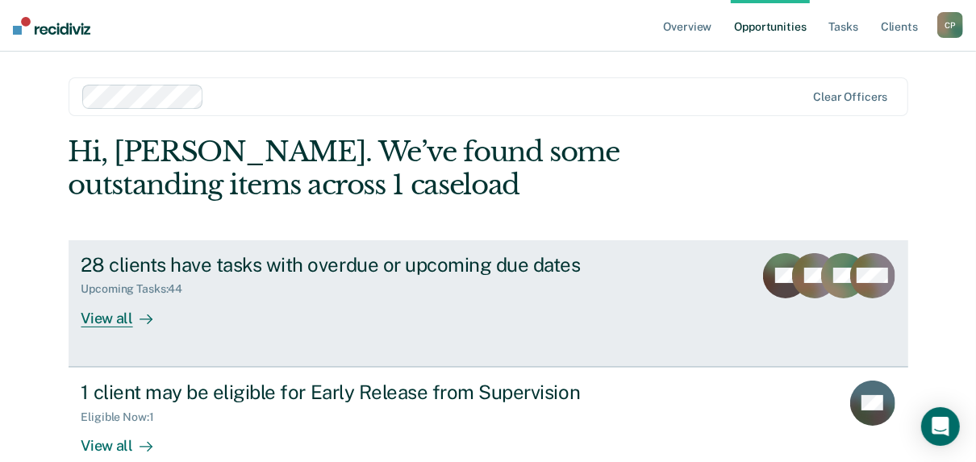
click at [87, 316] on div "View all" at bounding box center [126, 311] width 90 height 31
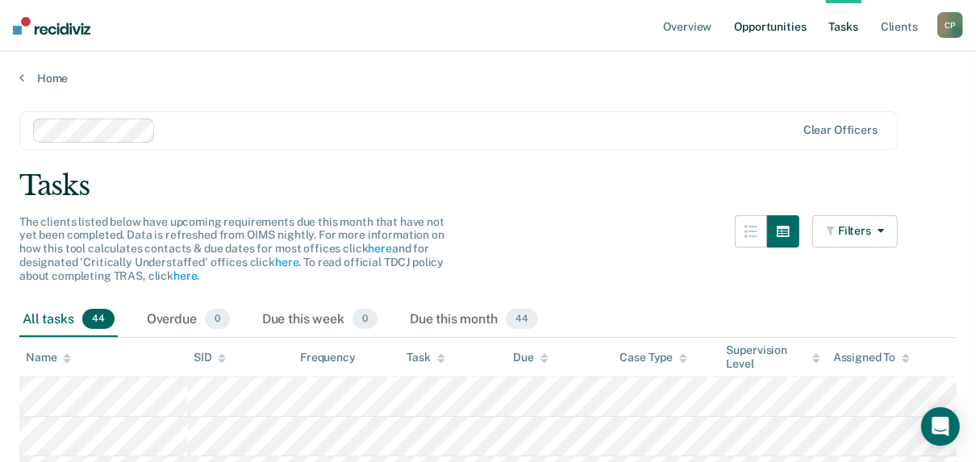
click at [766, 28] on link "Opportunities" at bounding box center [770, 26] width 78 height 52
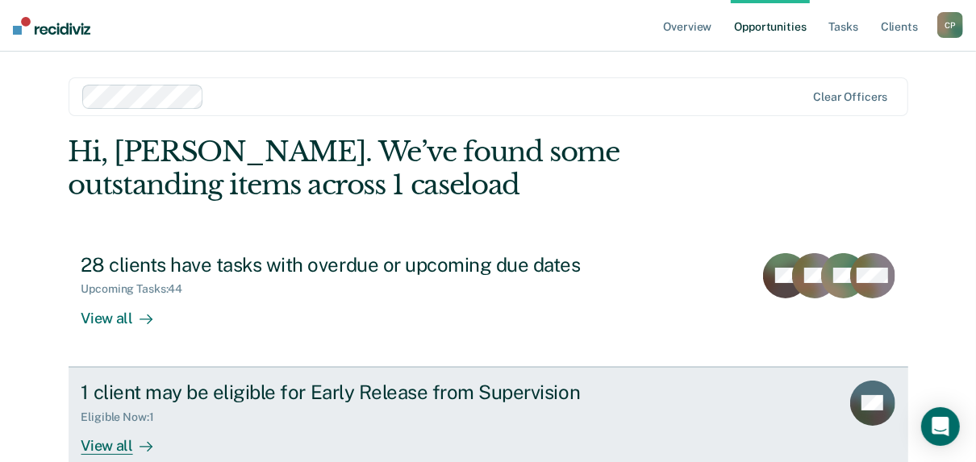
click at [115, 439] on div "View all" at bounding box center [126, 438] width 90 height 31
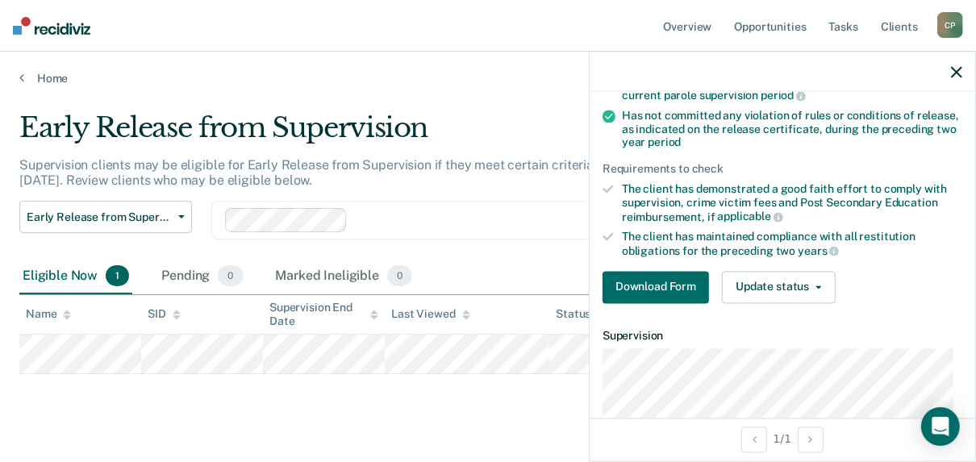
scroll to position [212, 0]
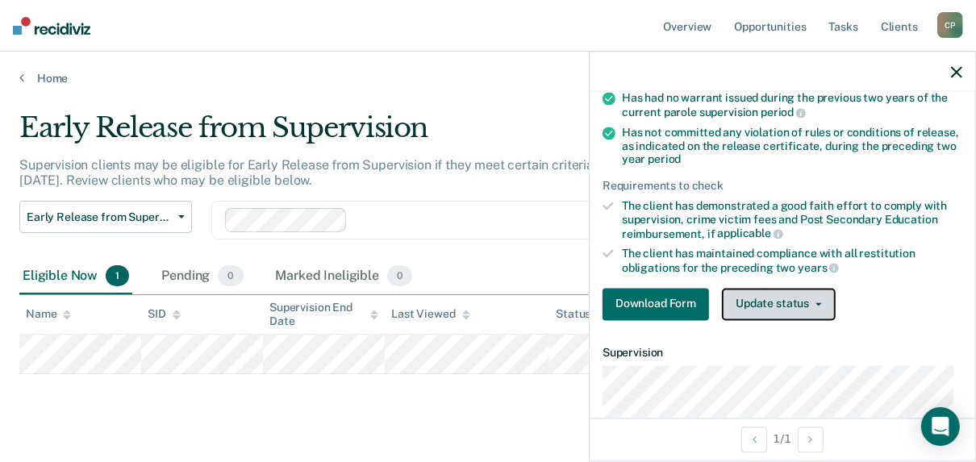
click at [818, 297] on button "Update status" at bounding box center [779, 304] width 114 height 32
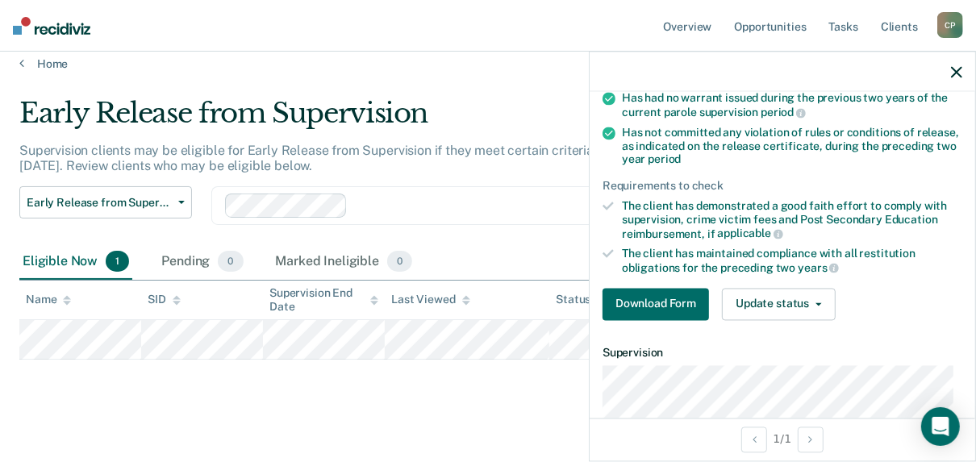
scroll to position [27, 0]
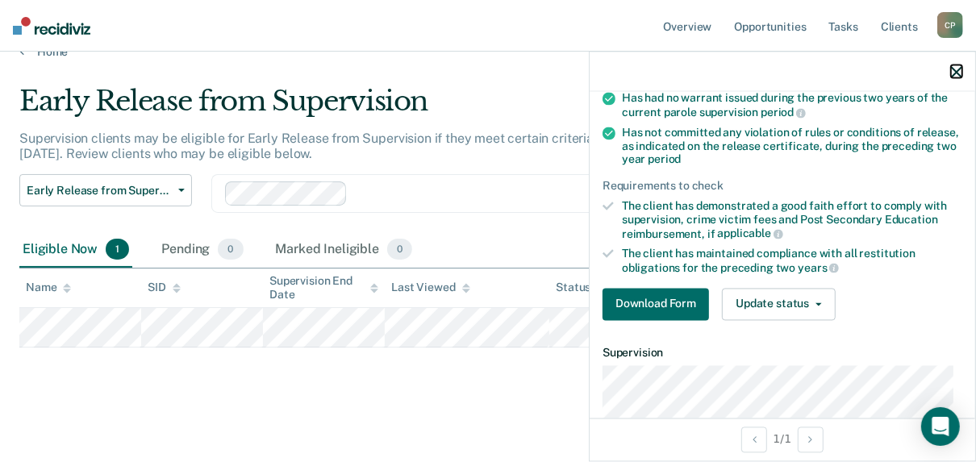
click at [961, 73] on icon "button" at bounding box center [956, 71] width 11 height 11
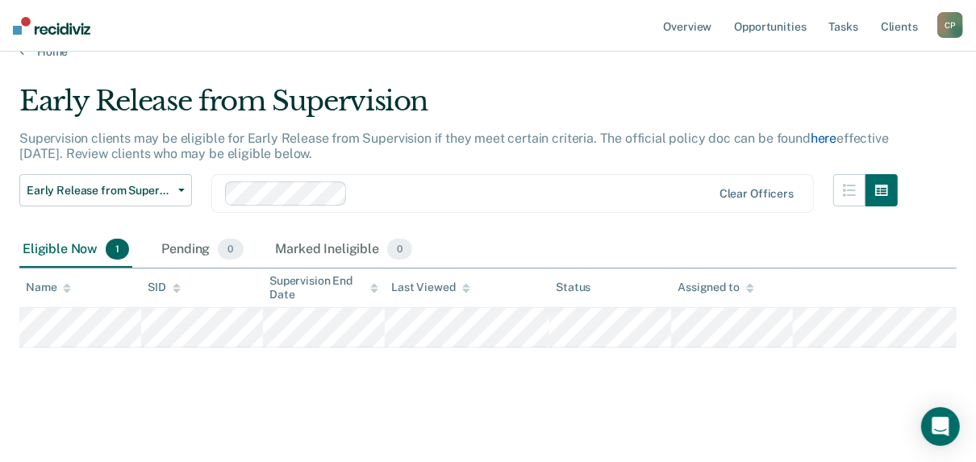
click at [812, 140] on link "here" at bounding box center [824, 138] width 26 height 15
